Goal: Find specific page/section: Find specific page/section

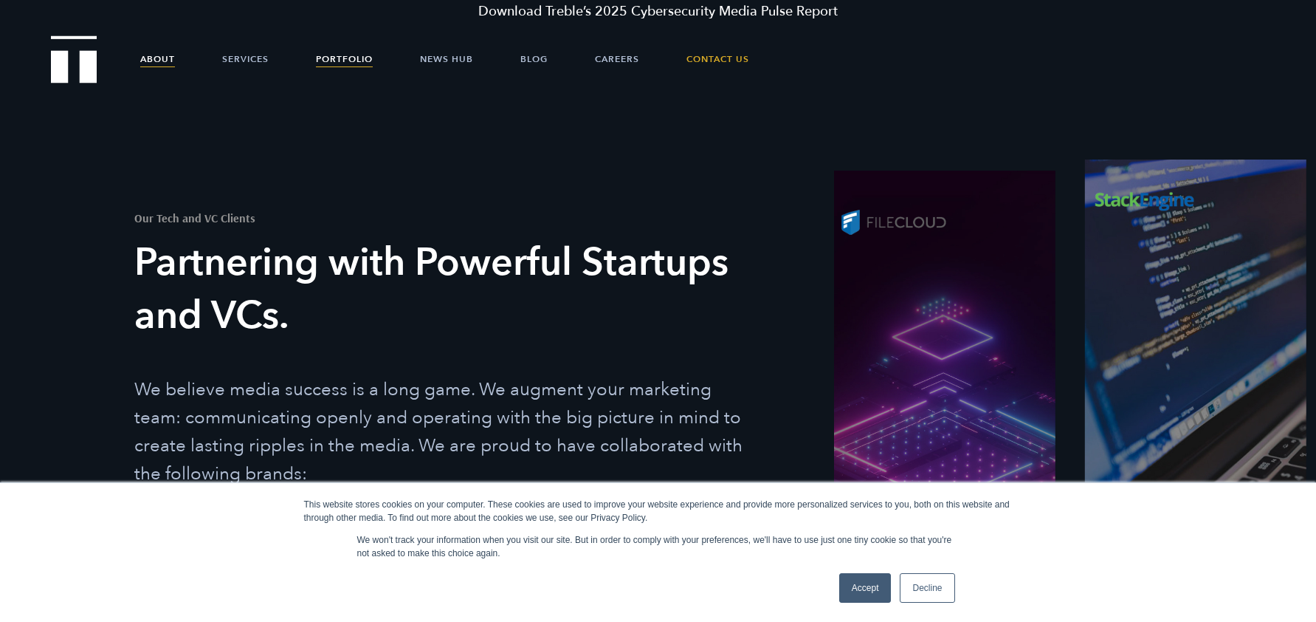
click at [154, 63] on link "About" at bounding box center [157, 59] width 35 height 44
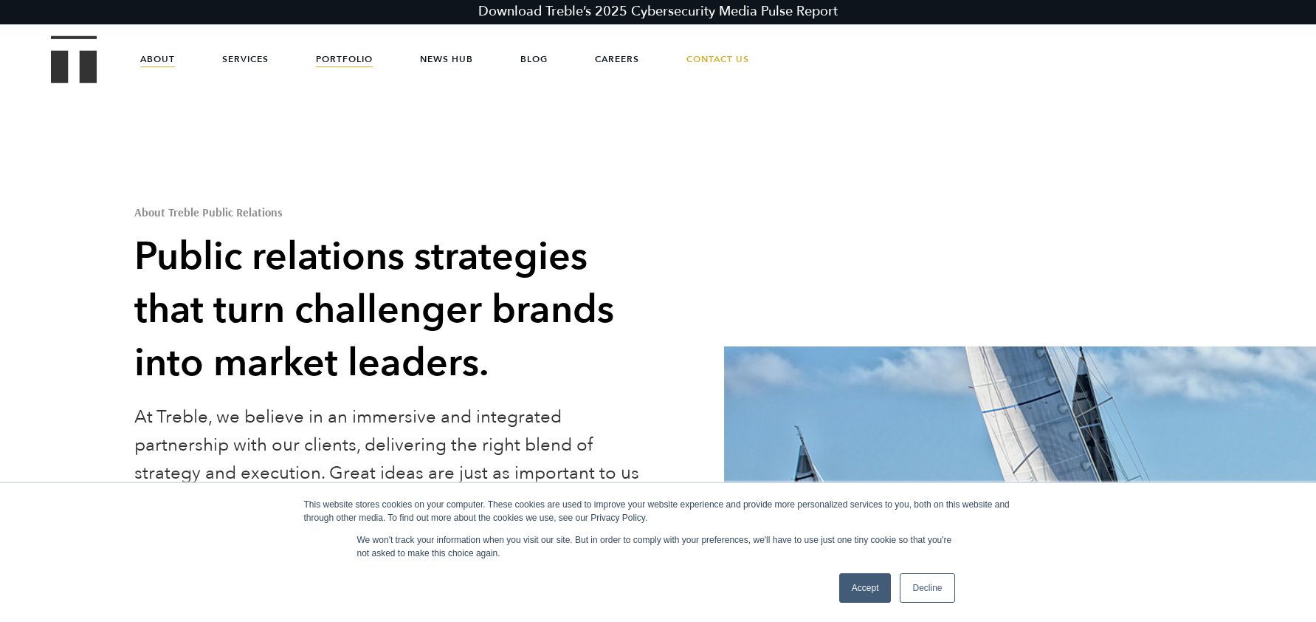
click at [346, 55] on link "Portfolio" at bounding box center [344, 59] width 57 height 44
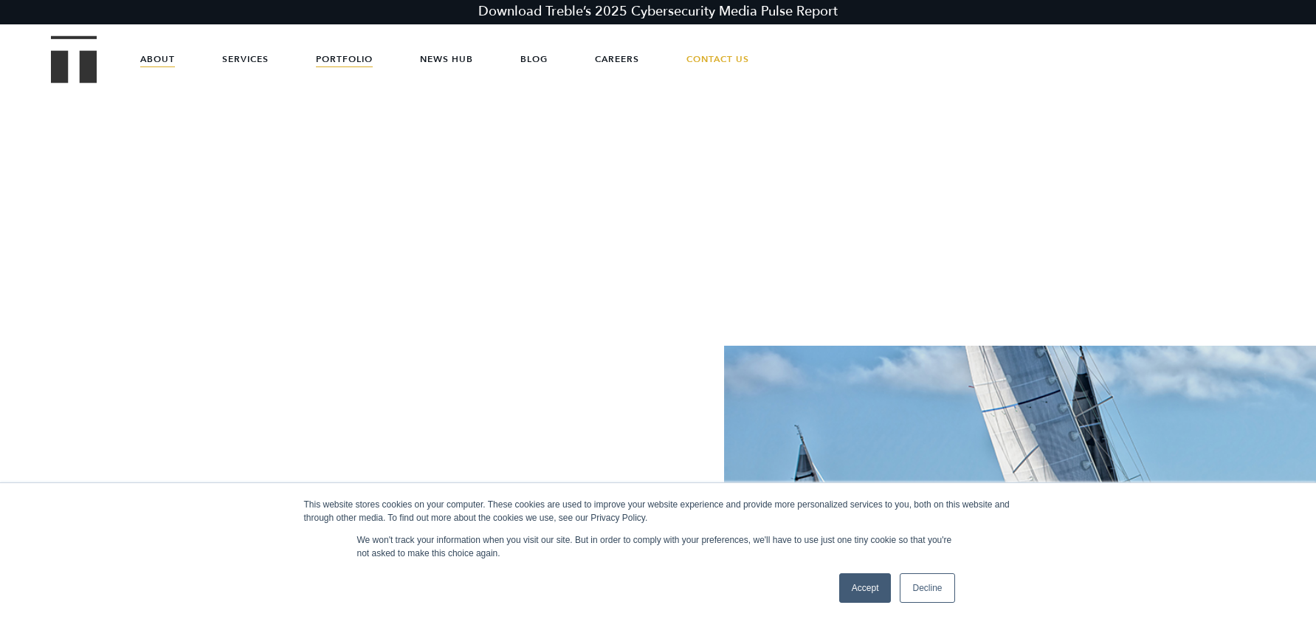
scroll to position [6, 0]
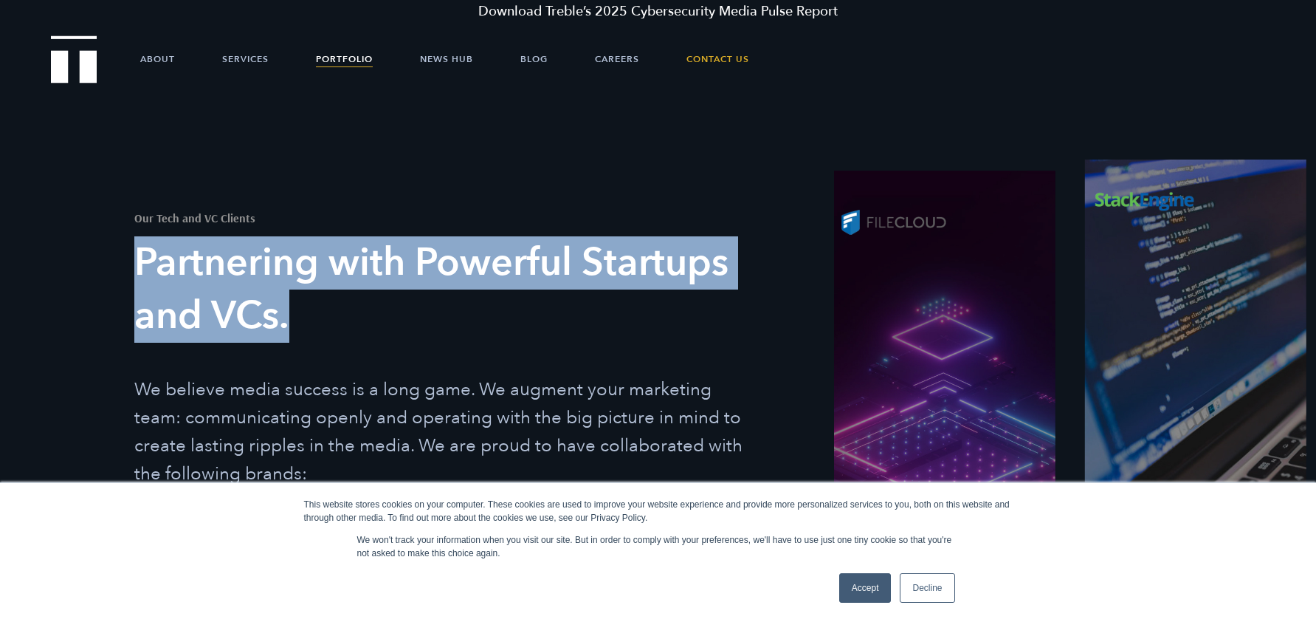
drag, startPoint x: 309, startPoint y: 312, endPoint x: 173, endPoint y: 268, distance: 143.6
click at [142, 264] on h3 "Partnering with Powerful Startups and VCs." at bounding box center [443, 289] width 619 height 106
copy h3 "Partnering with Powerful Startups and VCs."
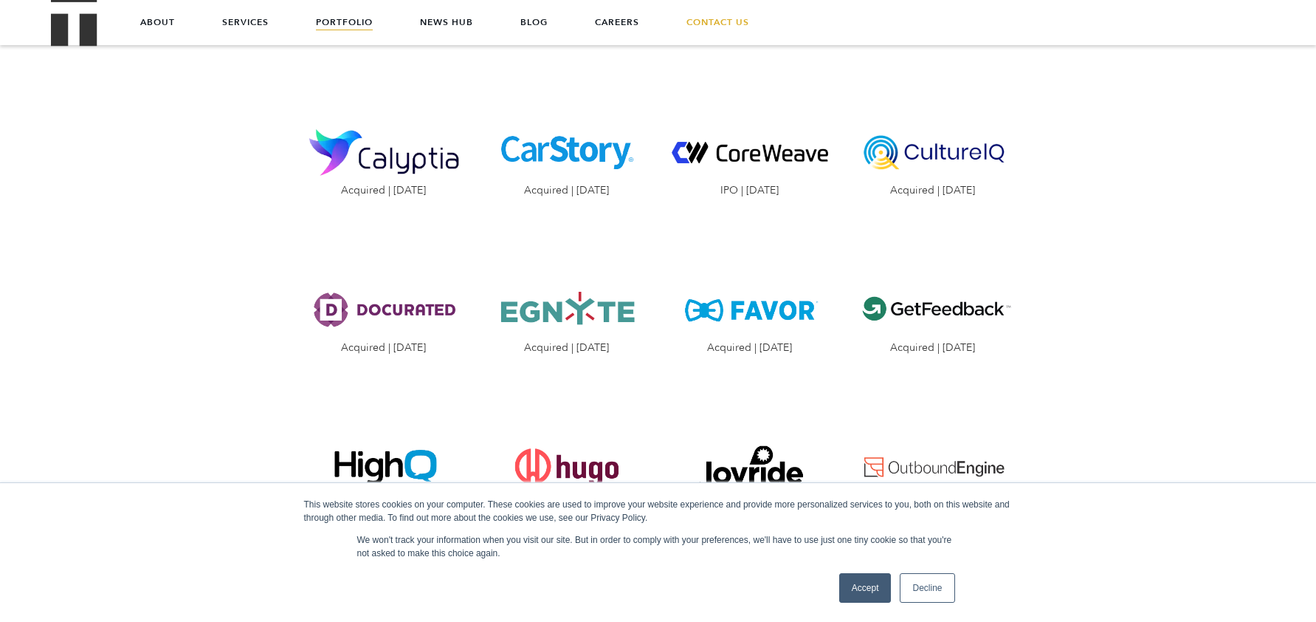
scroll to position [1855, 0]
